Goal: Task Accomplishment & Management: Complete application form

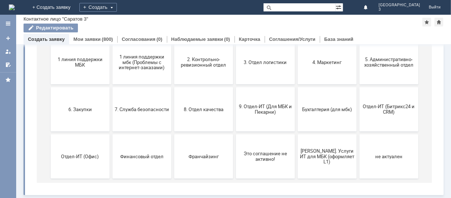
scroll to position [101, 0]
click at [278, 109] on span "9. Отдел-ИТ (Для МБК и Пекарни)" at bounding box center [265, 109] width 54 height 11
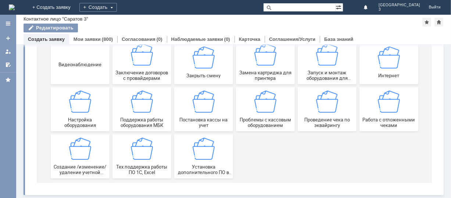
scroll to position [102, 0]
click at [375, 115] on div "Работа с отложенными чеками" at bounding box center [388, 109] width 54 height 37
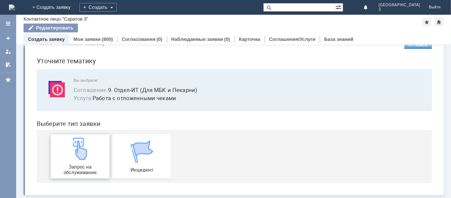
scroll to position [18, 0]
click at [73, 157] on img at bounding box center [80, 148] width 22 height 22
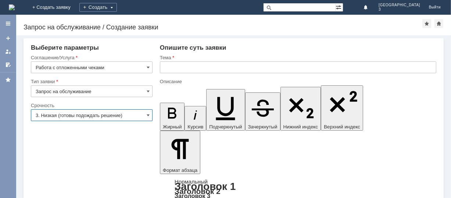
click at [147, 113] on input "3. Низкая (готовы подождать решение)" at bounding box center [92, 115] width 122 height 12
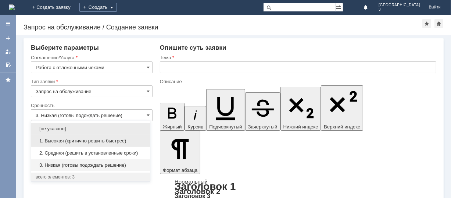
click at [100, 138] on span "1. Высокая (критично решить быстрее)" at bounding box center [91, 141] width 110 height 6
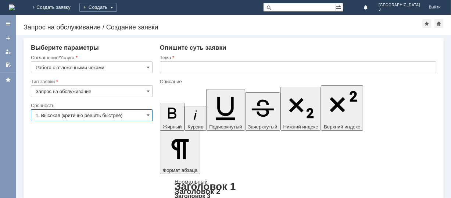
type input "1. Высокая (критично решить быстрее)"
click at [166, 67] on input "text" at bounding box center [298, 67] width 276 height 12
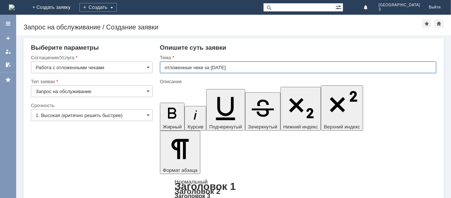
type input "отложенные чеки за [DATE]"
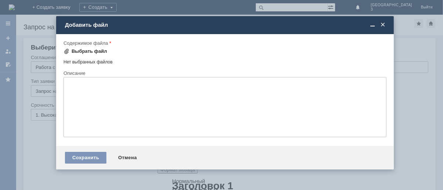
click at [89, 50] on div "Выбрать файл" at bounding box center [90, 51] width 36 height 6
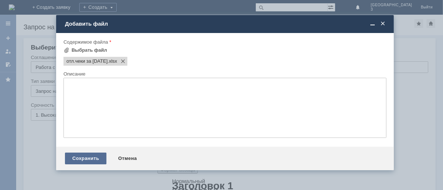
click at [72, 159] on div "Сохранить" at bounding box center [86, 159] width 42 height 12
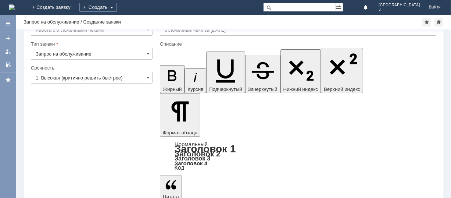
scroll to position [29, 0]
